Goal: Task Accomplishment & Management: Manage account settings

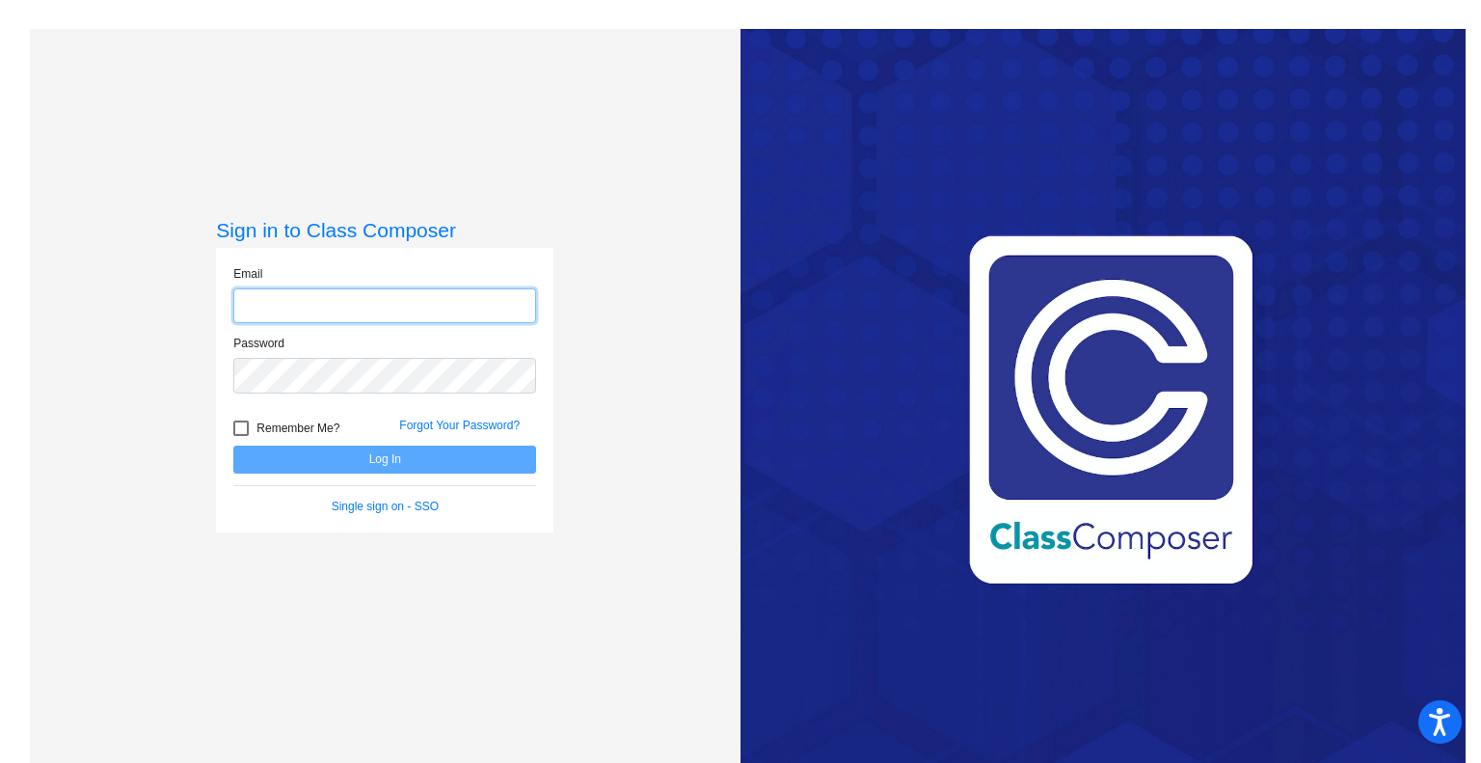
type input "sonya.brown@gcpsk12.org"
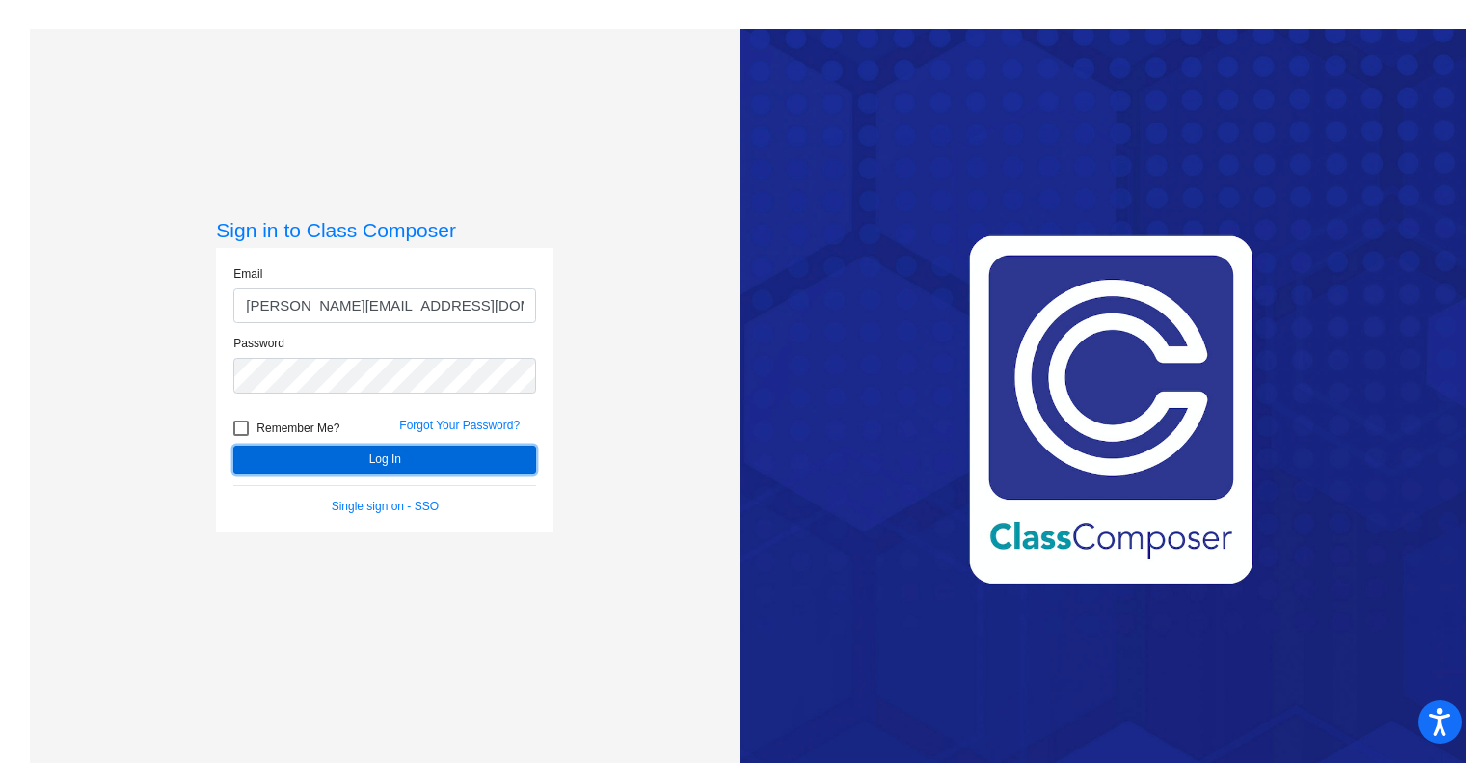
click at [481, 458] on button "Log In" at bounding box center [384, 459] width 303 height 28
click at [386, 456] on button "Log In" at bounding box center [384, 459] width 303 height 28
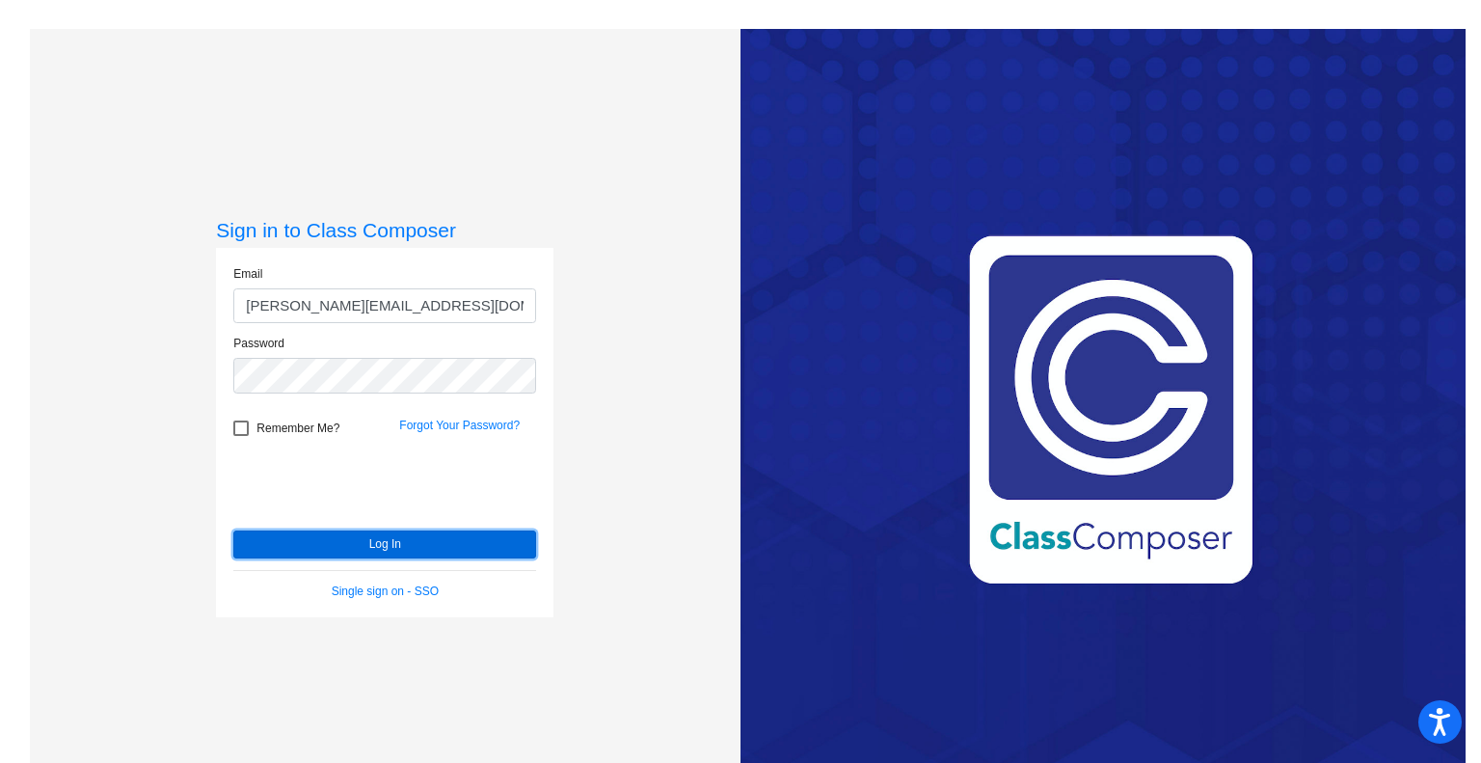
click at [314, 551] on button "Log In" at bounding box center [384, 544] width 303 height 28
click at [285, 552] on div "Sign in to Class Composer Email sonya.brown@gcpsk12.org Password Remember Me? F…" at bounding box center [384, 411] width 337 height 386
click at [291, 544] on button "Log In" at bounding box center [384, 544] width 303 height 28
click at [459, 423] on link "Forgot Your Password?" at bounding box center [459, 424] width 121 height 13
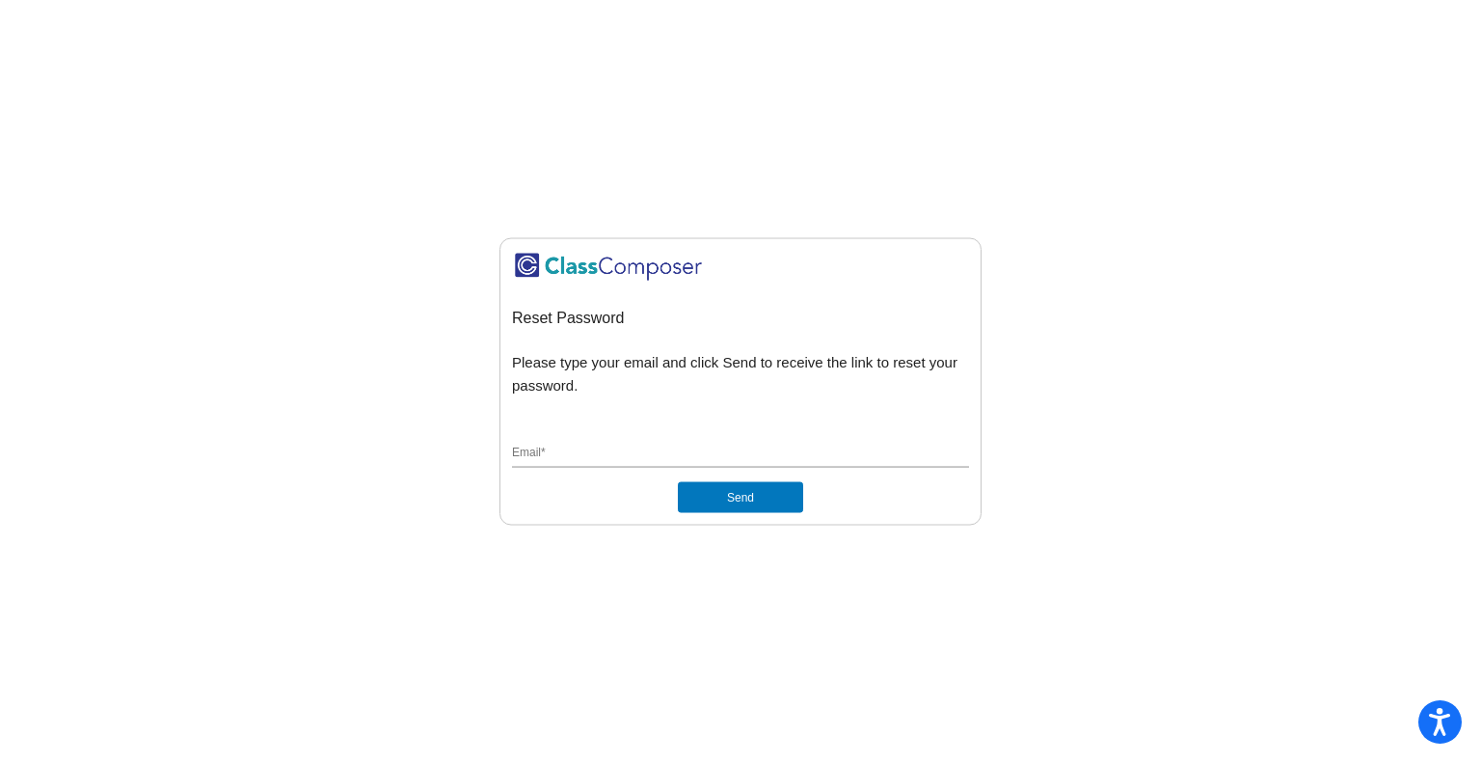
click at [551, 458] on input "Email *" at bounding box center [740, 453] width 457 height 17
type input "sonya.brown@gcpsk12.org"
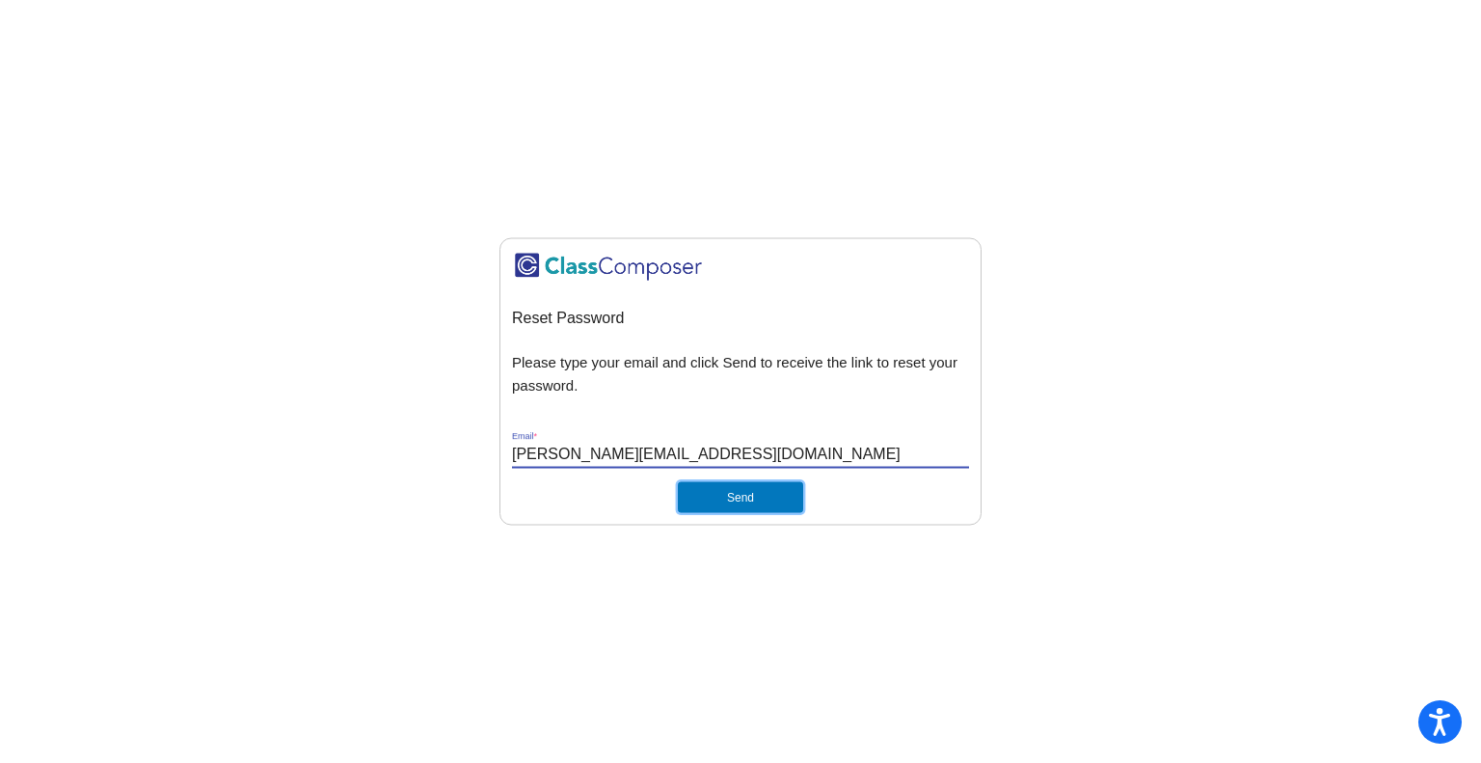
click at [707, 494] on button "Send" at bounding box center [740, 497] width 125 height 31
